Goal: Transaction & Acquisition: Purchase product/service

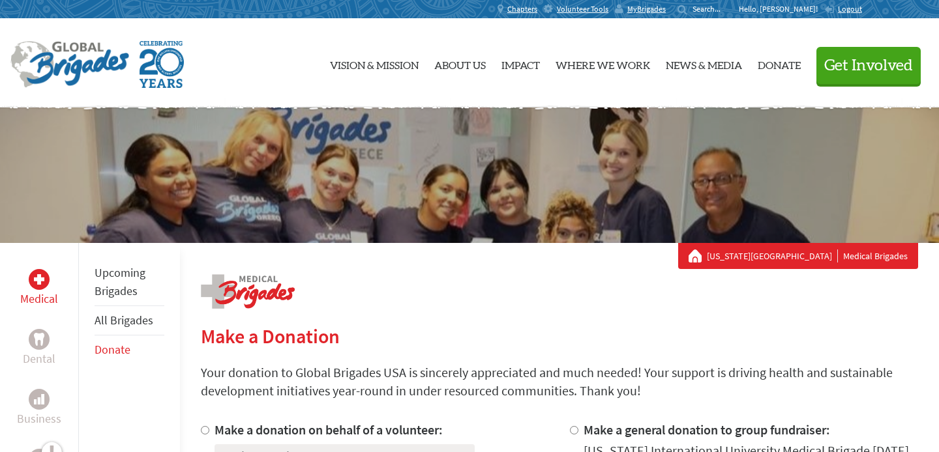
click at [123, 289] on link "Upcoming Brigades" at bounding box center [120, 281] width 51 height 33
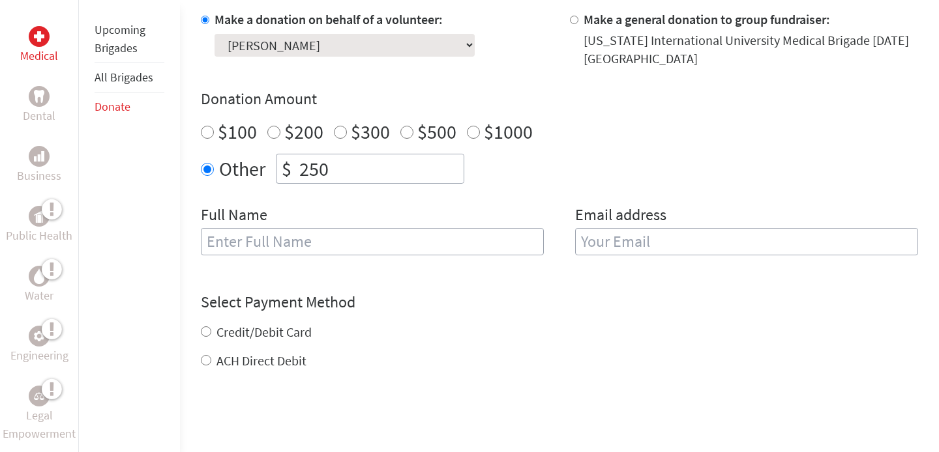
scroll to position [422, 0]
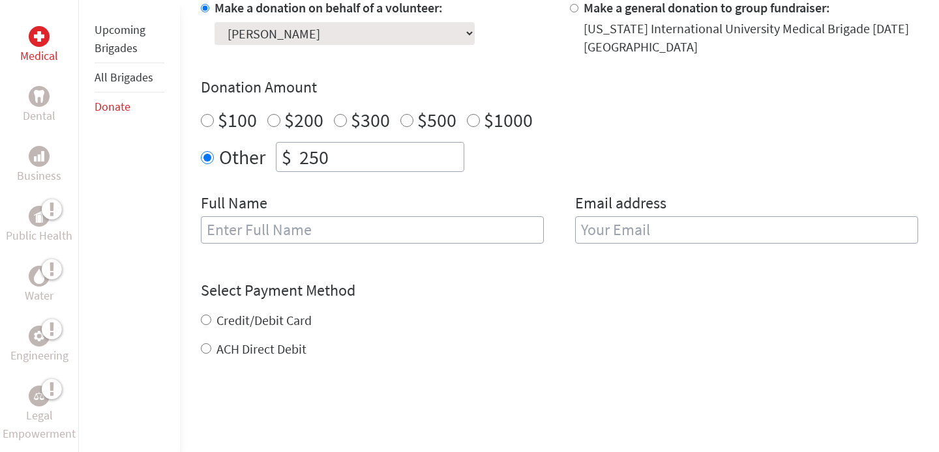
click at [334, 219] on input "text" at bounding box center [372, 229] width 343 height 27
type input "[PERSON_NAME]"
type input "itzemily138@gmail.com"
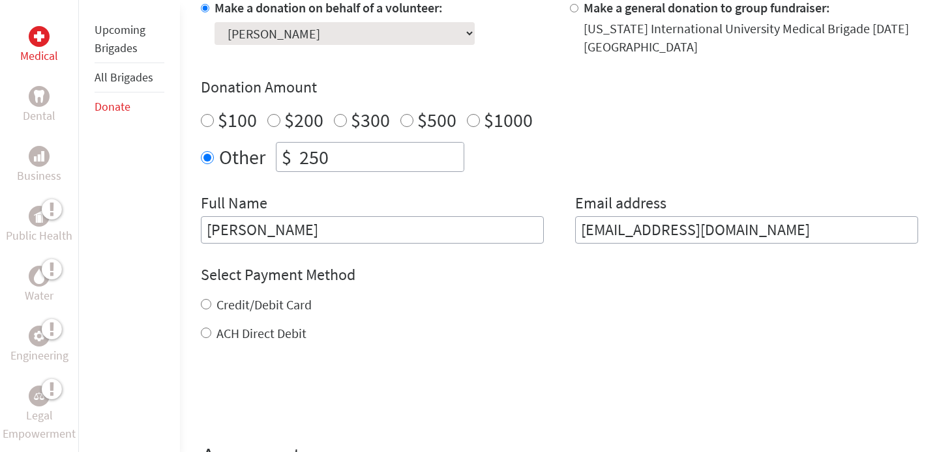
type input "[PERSON_NAME]"
click at [789, 249] on form "Make a donation on behalf of a volunteer: Select a volunteer... Adriana Gonzale…" at bounding box center [559, 250] width 717 height 502
click at [768, 233] on input "itzemily138@gmail.com" at bounding box center [746, 229] width 343 height 27
type input "itzemily138@gmail.com"
click at [298, 301] on label "Credit/Debit Card" at bounding box center [263, 305] width 95 height 16
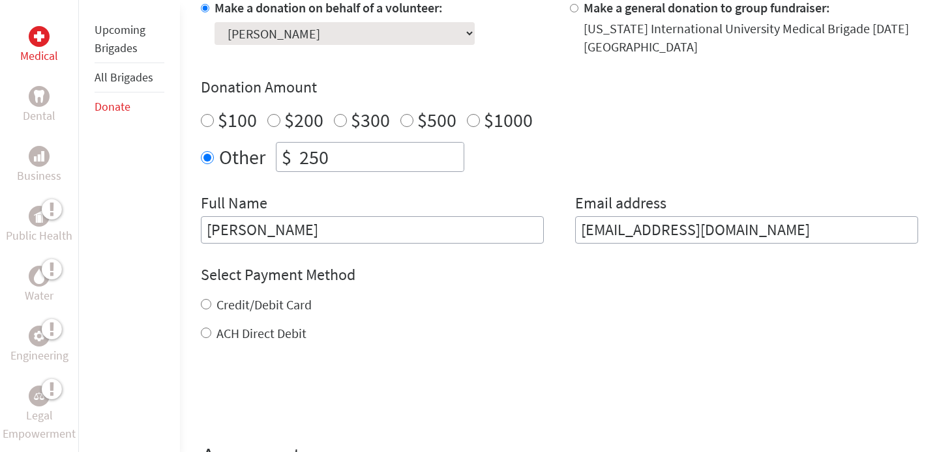
click at [211, 301] on input "Credit/Debit Card" at bounding box center [206, 304] width 10 height 10
radio input "true"
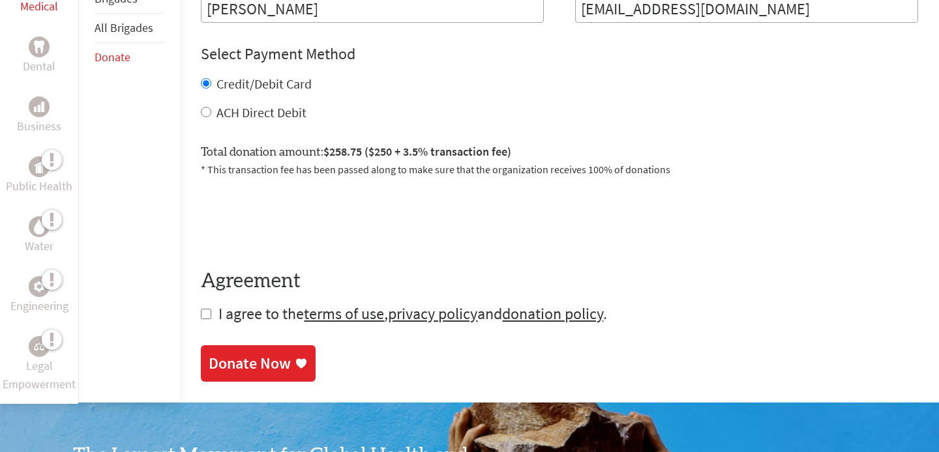
scroll to position [645, 0]
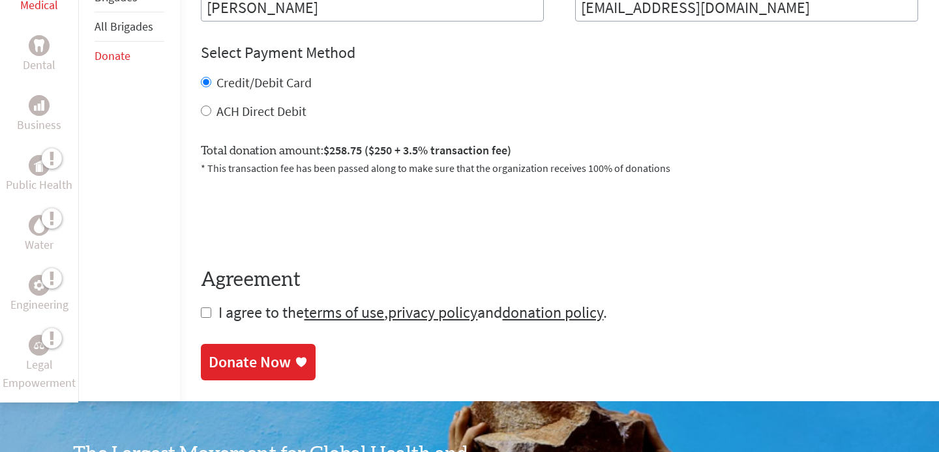
click at [207, 311] on input "checkbox" at bounding box center [206, 313] width 10 height 10
checkbox input "true"
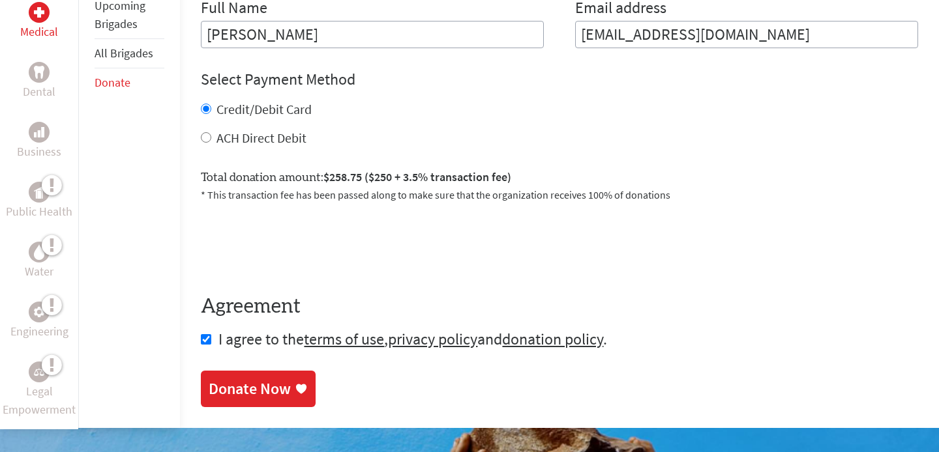
scroll to position [713, 0]
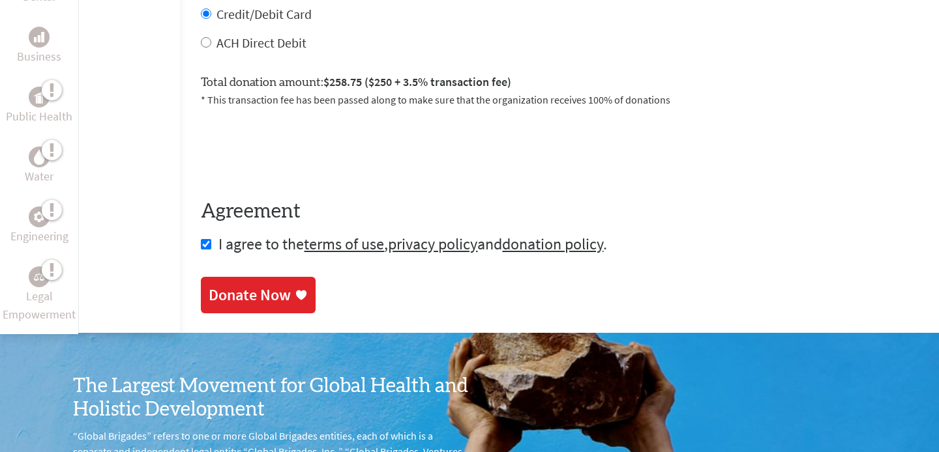
click at [260, 299] on div "Donate Now" at bounding box center [250, 295] width 82 height 21
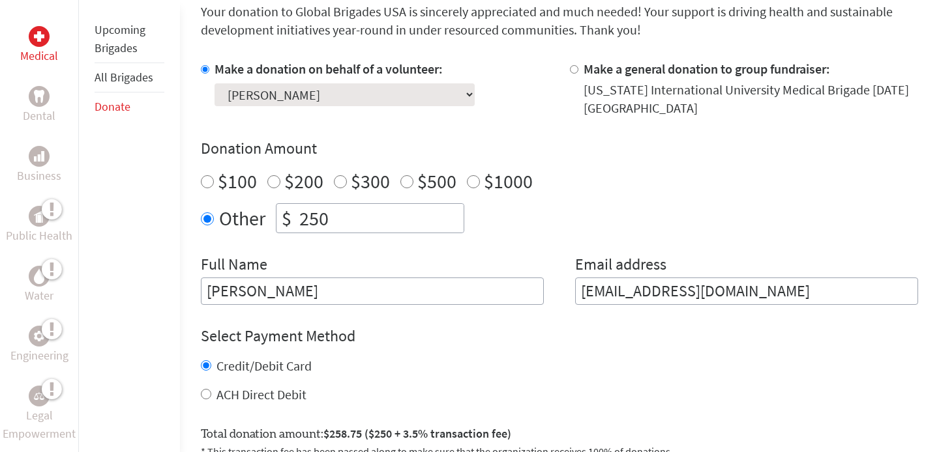
scroll to position [362, 0]
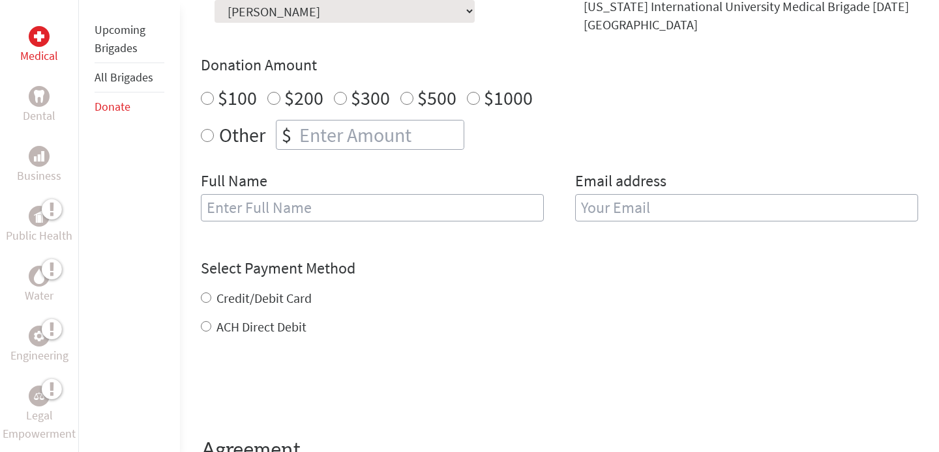
scroll to position [448, 0]
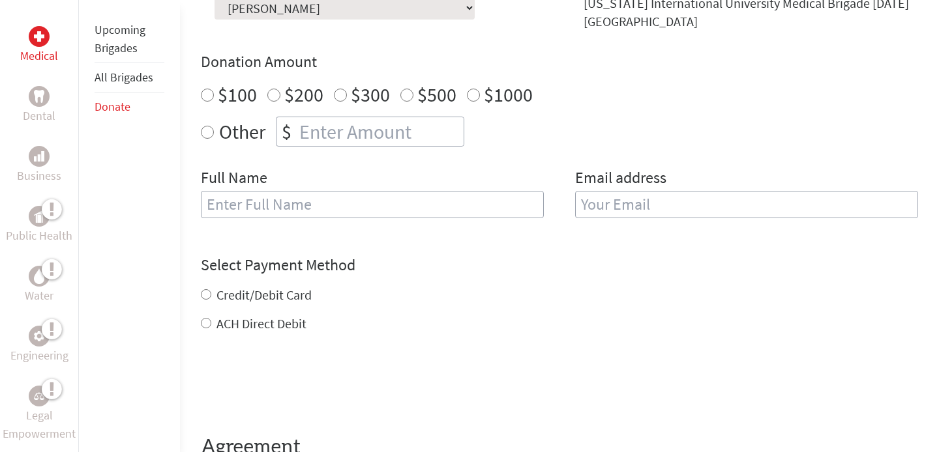
click at [148, 85] on li "All Brigades" at bounding box center [130, 77] width 70 height 29
click at [141, 82] on link "All Brigades" at bounding box center [124, 77] width 59 height 15
